Goal: Information Seeking & Learning: Learn about a topic

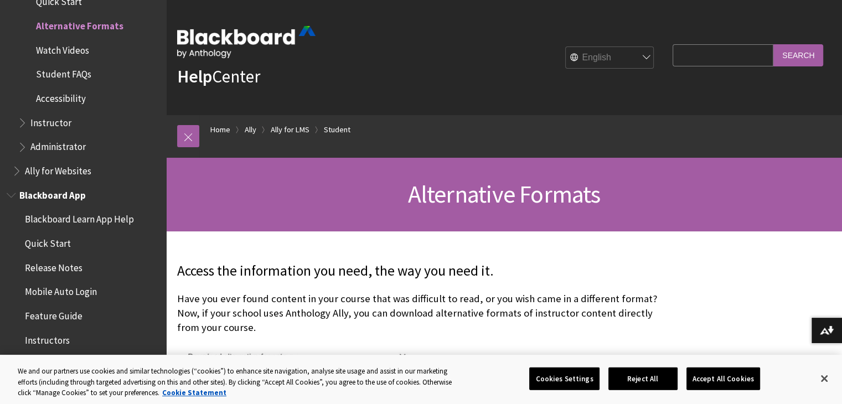
click at [124, 225] on span "Blackboard Learn App Help" at bounding box center [85, 219] width 147 height 19
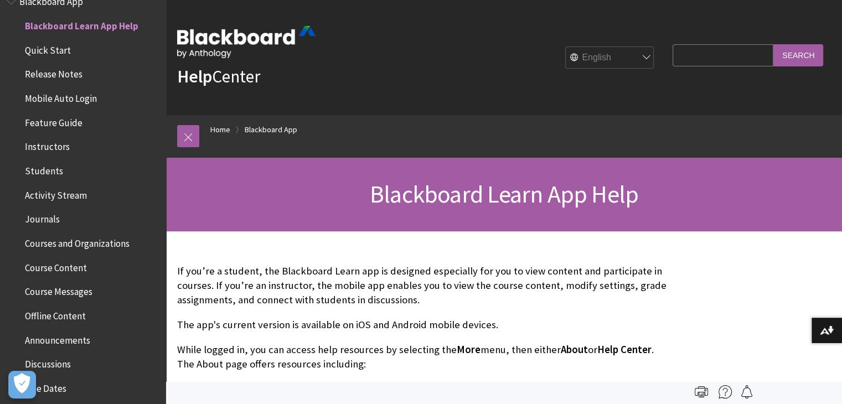
click at [52, 50] on span "Quick Start" at bounding box center [48, 48] width 46 height 15
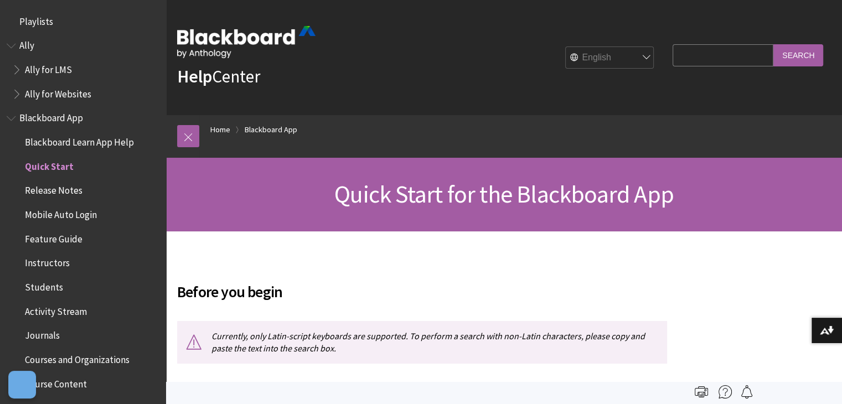
scroll to position [140, 0]
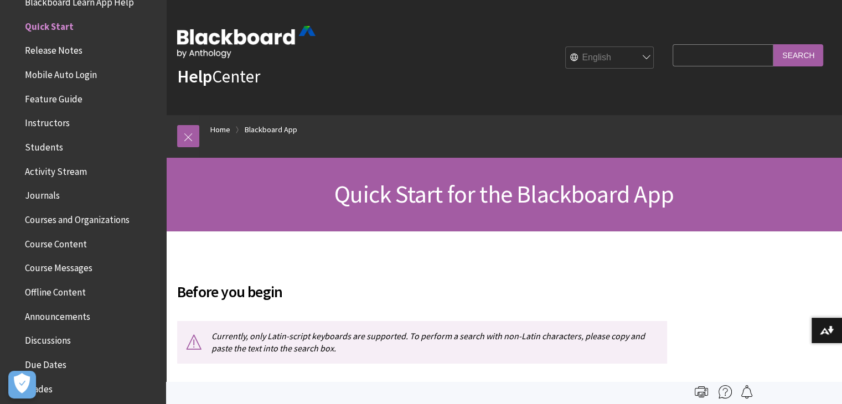
click at [62, 53] on span "Release Notes" at bounding box center [54, 49] width 58 height 15
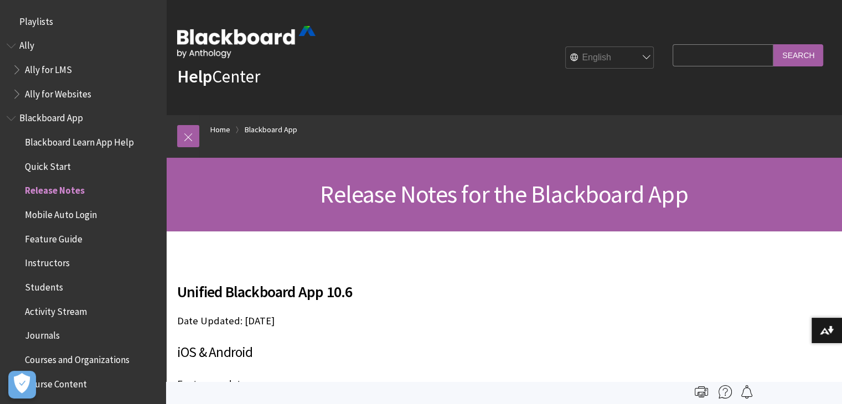
scroll to position [165, 0]
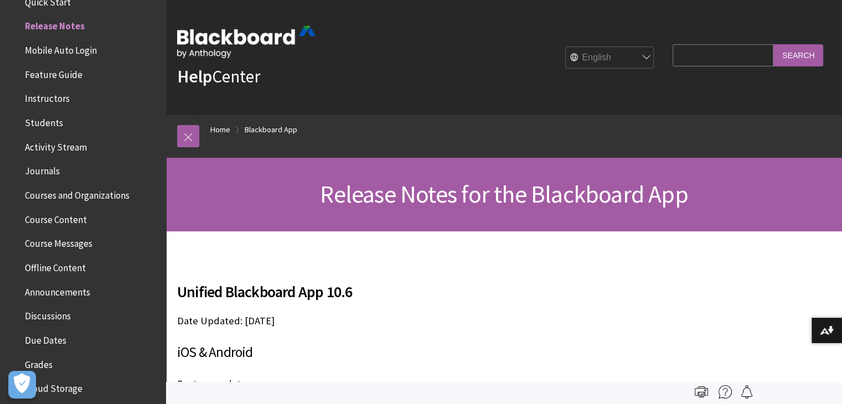
click at [71, 148] on span "Activity Stream" at bounding box center [56, 145] width 62 height 15
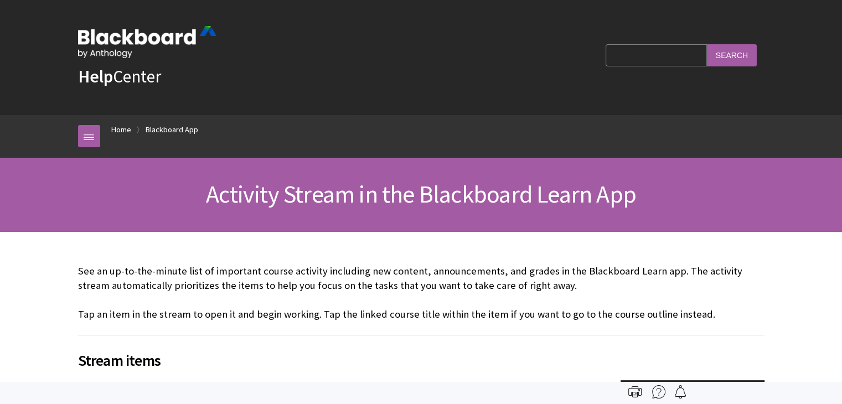
scroll to position [286, 0]
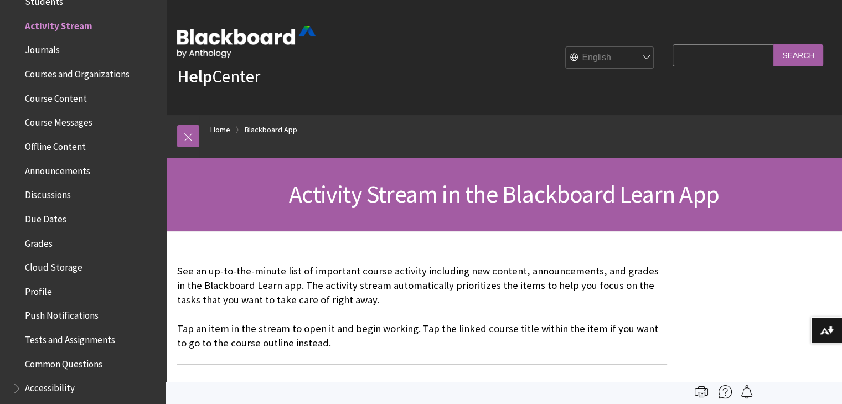
click at [43, 75] on span "Courses and Organizations" at bounding box center [77, 72] width 105 height 15
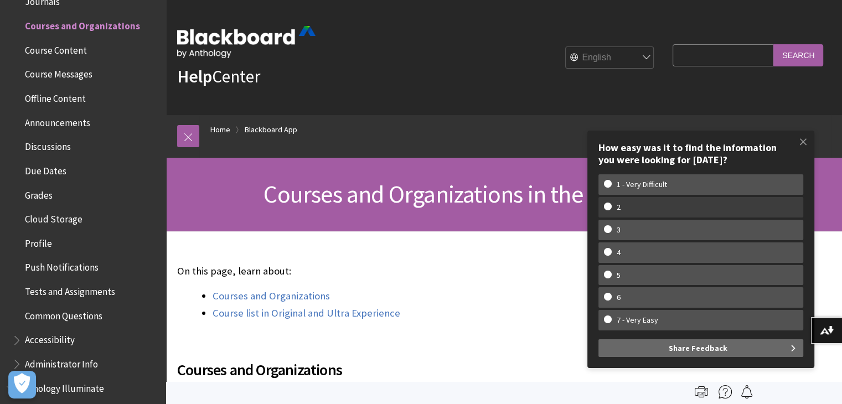
click at [600, 209] on label "2" at bounding box center [701, 207] width 205 height 20
click at [604, 209] on input "2" at bounding box center [607, 206] width 7 height 7
radio input "true"
click at [634, 203] on w-span "2" at bounding box center [701, 207] width 194 height 9
click at [611, 203] on input "2" at bounding box center [607, 206] width 7 height 7
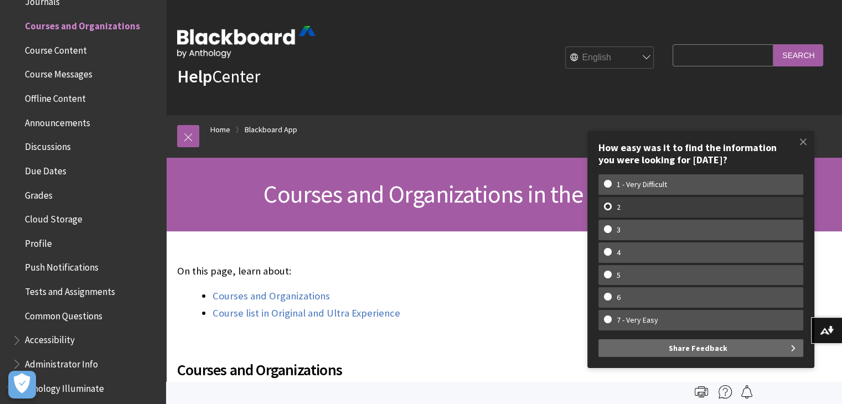
click at [629, 207] on w-span "2" at bounding box center [618, 207] width 29 height 9
click at [611, 207] on input "2" at bounding box center [607, 206] width 7 height 7
click at [629, 207] on w-span "2" at bounding box center [618, 207] width 29 height 9
click at [611, 207] on input "2" at bounding box center [607, 206] width 7 height 7
click at [629, 207] on w-span "2" at bounding box center [618, 207] width 29 height 9
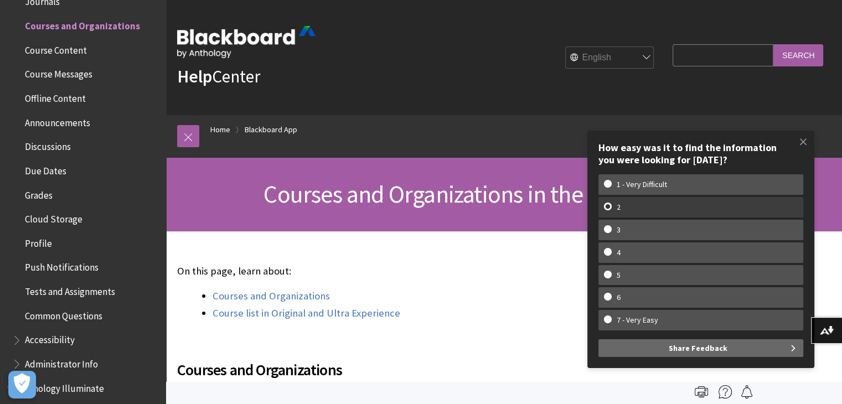
click at [611, 207] on input "2" at bounding box center [607, 206] width 7 height 7
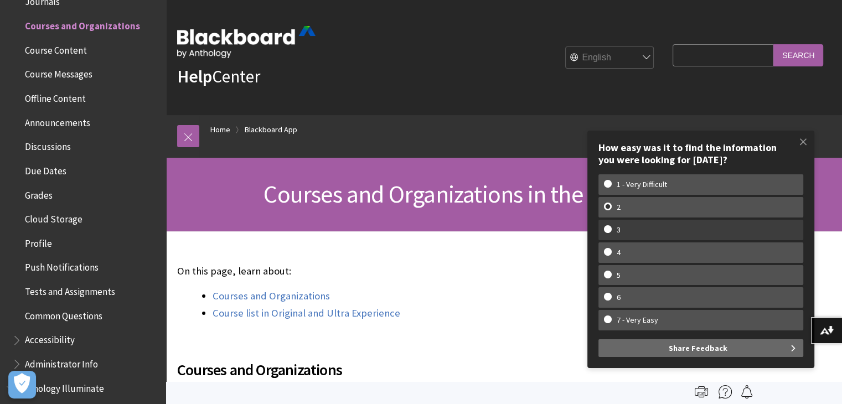
click at [605, 233] on w-span "3" at bounding box center [701, 229] width 194 height 9
click at [605, 233] on input "3" at bounding box center [607, 228] width 7 height 7
radio input "true"
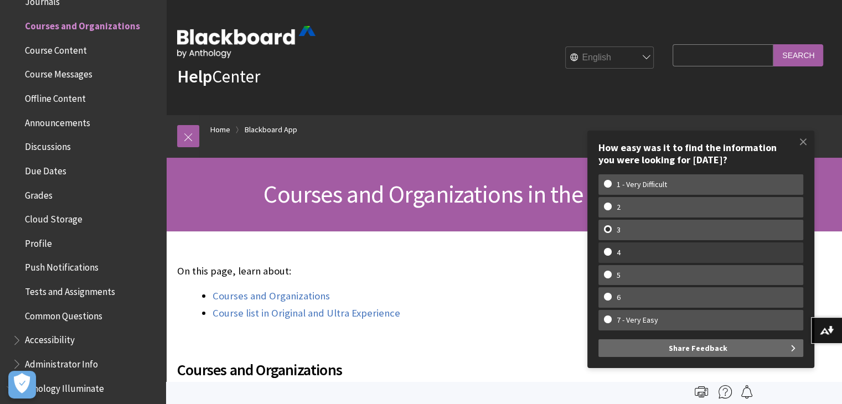
click at [607, 253] on w-span "4" at bounding box center [701, 252] width 194 height 9
click at [607, 253] on input "4" at bounding box center [607, 251] width 7 height 7
radio input "true"
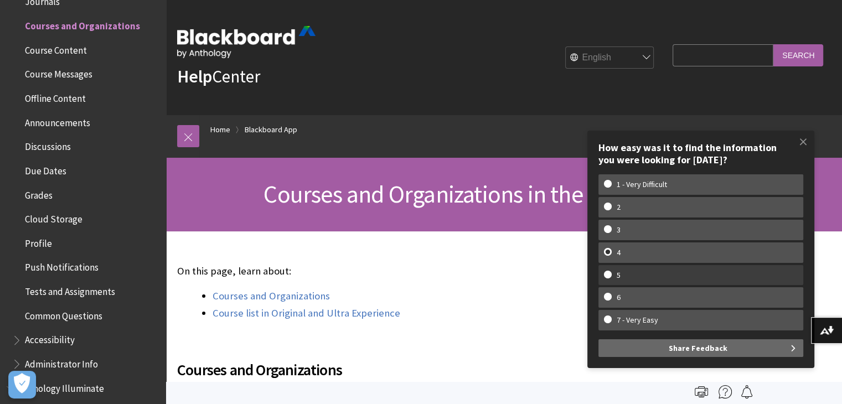
click at [606, 266] on label "5" at bounding box center [701, 275] width 205 height 20
click at [606, 271] on input "5" at bounding box center [607, 274] width 7 height 7
radio input "true"
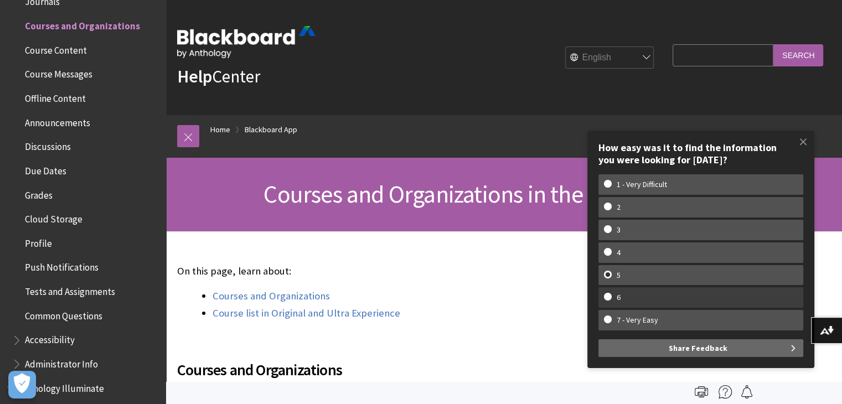
click at [605, 300] on w-span "6" at bounding box center [701, 297] width 194 height 9
click at [605, 300] on input "6" at bounding box center [607, 296] width 7 height 7
radio input "true"
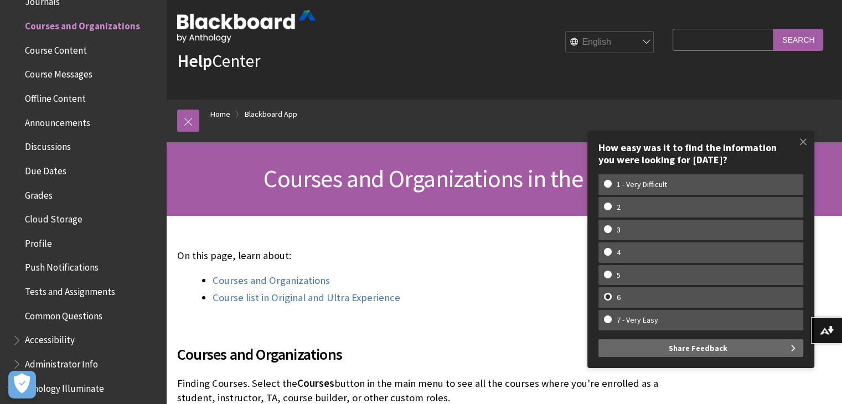
scroll to position [16, 0]
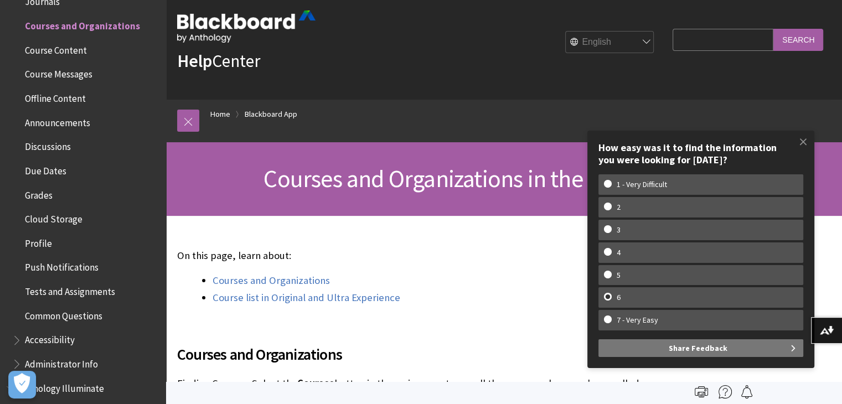
click at [684, 350] on span "Share Feedback" at bounding box center [698, 349] width 59 height 18
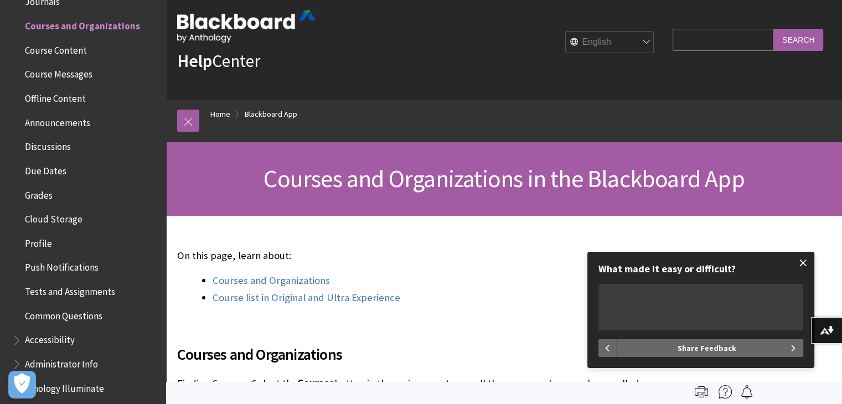
click at [803, 266] on span at bounding box center [803, 262] width 23 height 23
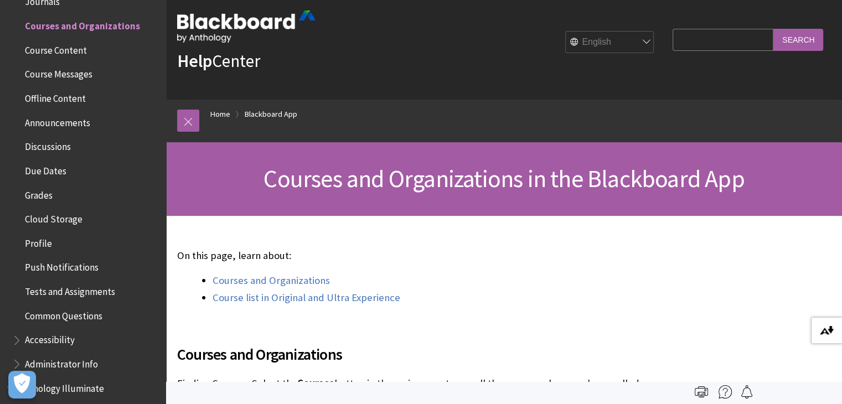
drag, startPoint x: 824, startPoint y: 340, endPoint x: 825, endPoint y: 329, distance: 11.2
click at [825, 329] on button "Download alternative formats ..." at bounding box center [826, 330] width 31 height 27
click at [791, 69] on div "Help Center English عربية Català Cymraeg Deutsch Español Suomi Français עברית I…" at bounding box center [504, 41] width 676 height 115
click at [791, 47] on input "Search" at bounding box center [799, 40] width 50 height 22
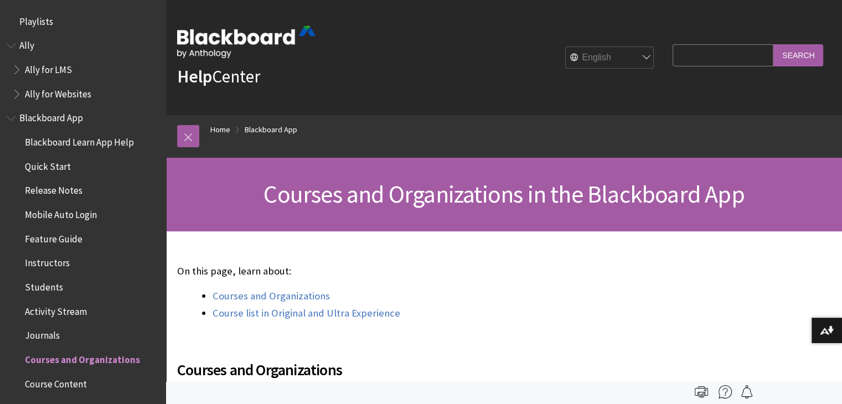
scroll to position [334, 0]
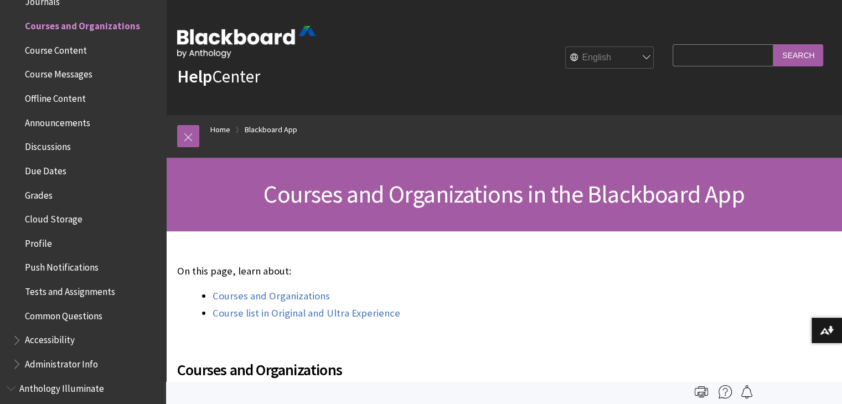
click at [823, 11] on div "Help Center English عربية Català Cymraeg Deutsch Español Suomi Français עברית I…" at bounding box center [504, 57] width 676 height 115
